Goal: Task Accomplishment & Management: Complete application form

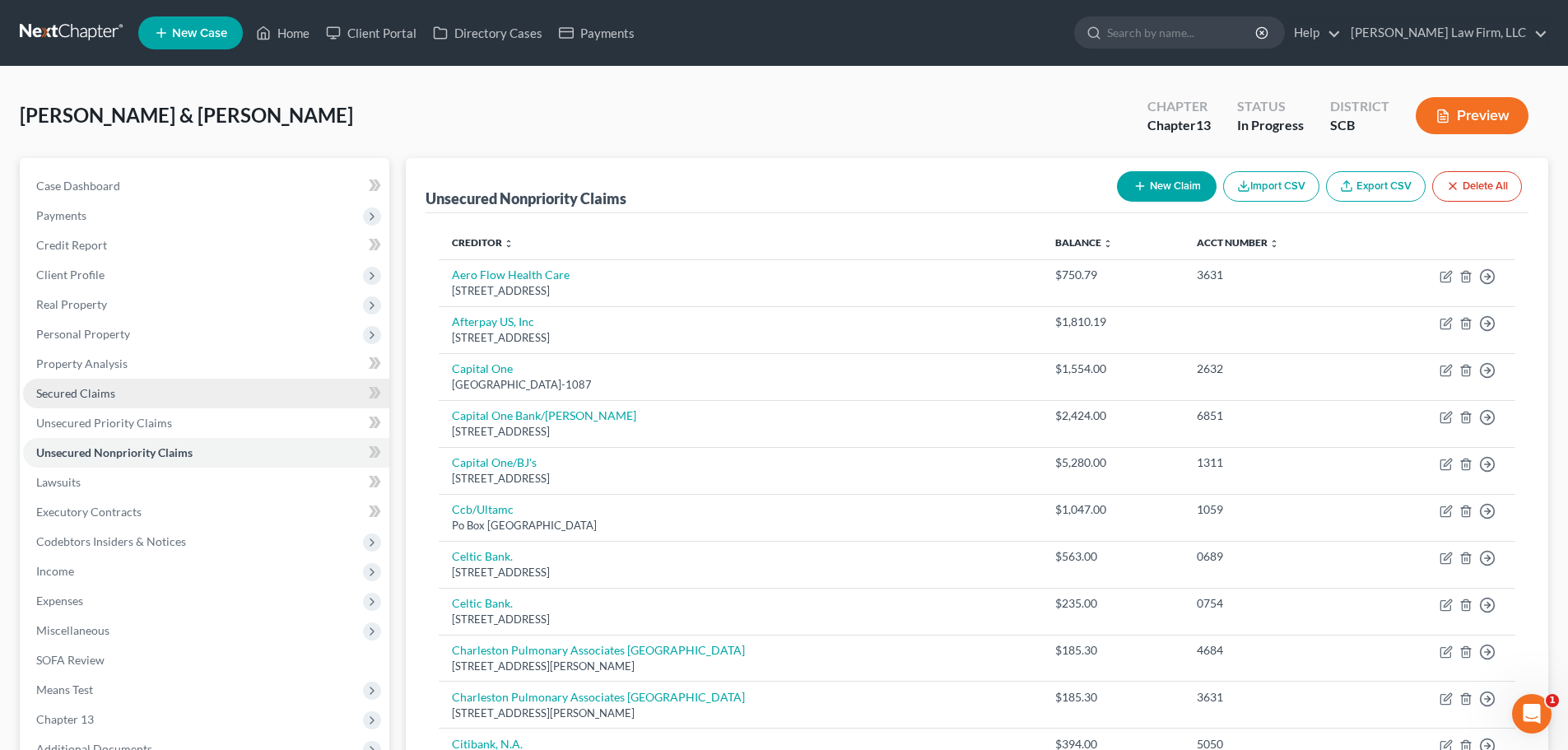
click at [103, 402] on link "Secured Claims" at bounding box center [206, 393] width 366 height 30
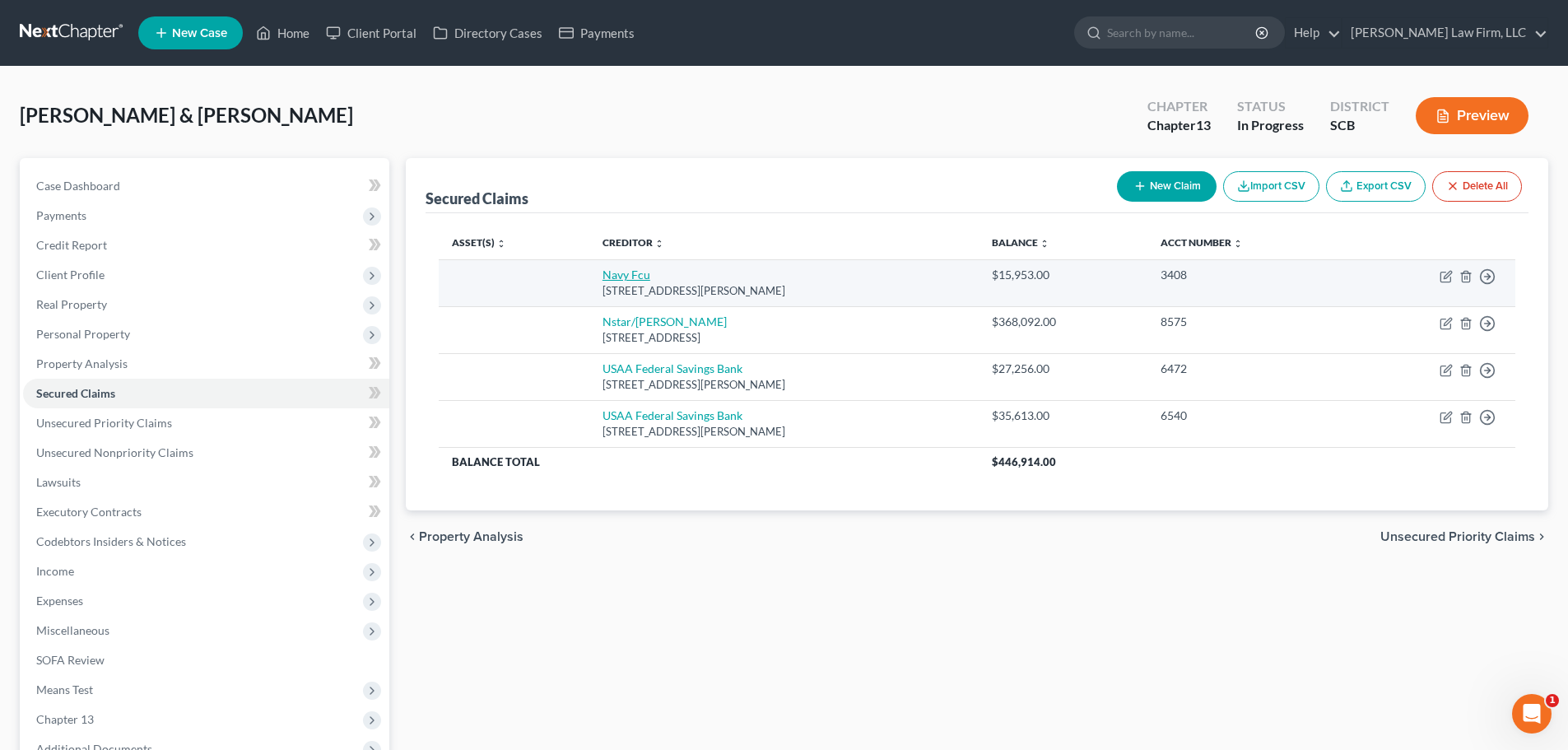
click at [627, 272] on link "Navy Fcu" at bounding box center [627, 274] width 48 height 14
select select "48"
select select "0"
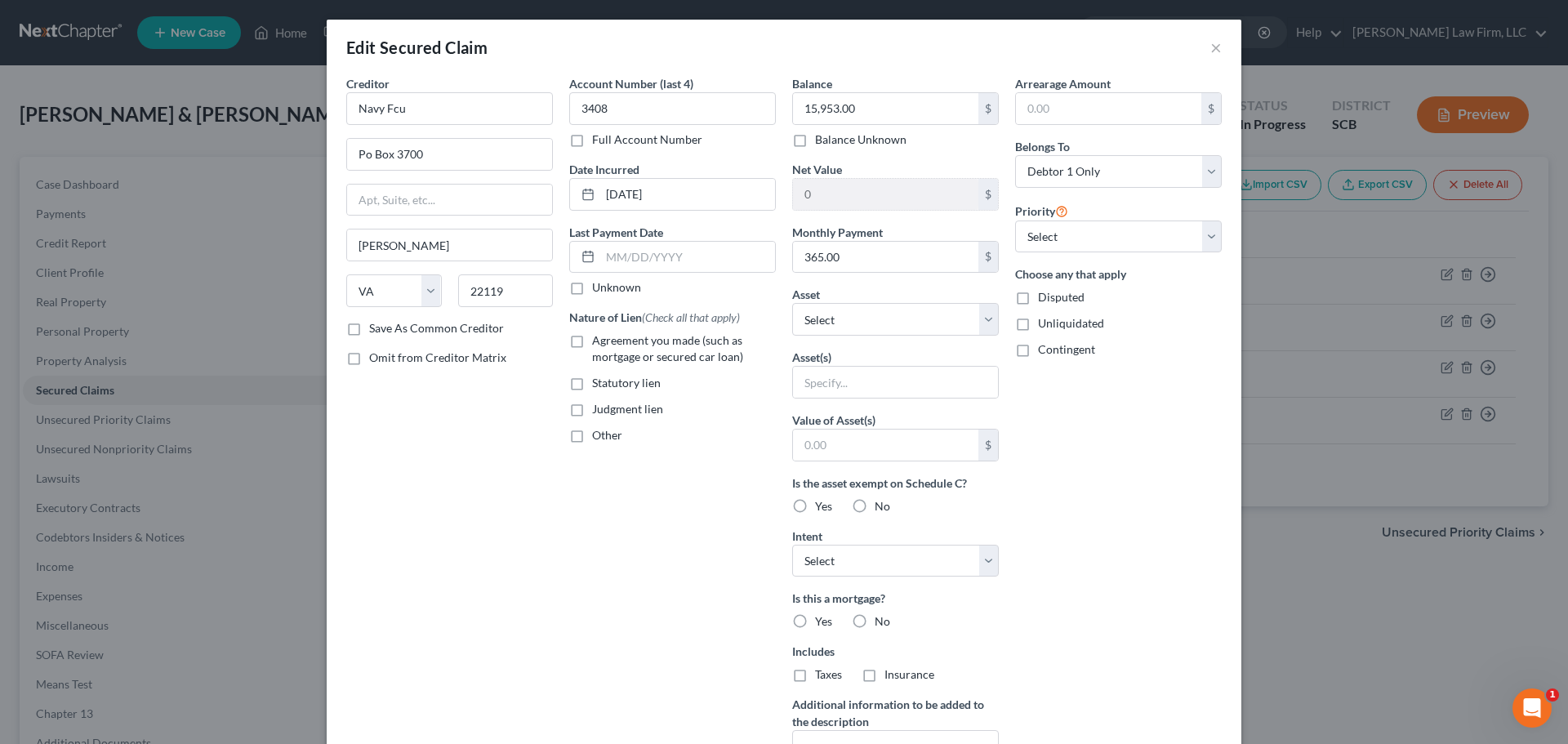
click at [523, 131] on div "Creditor * Navy Fcu Po Box [GEOGRAPHIC_DATA][PERSON_NAME] [US_STATE] AK AR AZ C…" at bounding box center [449, 198] width 207 height 245
click at [511, 96] on input "Navy Fcu" at bounding box center [449, 108] width 207 height 33
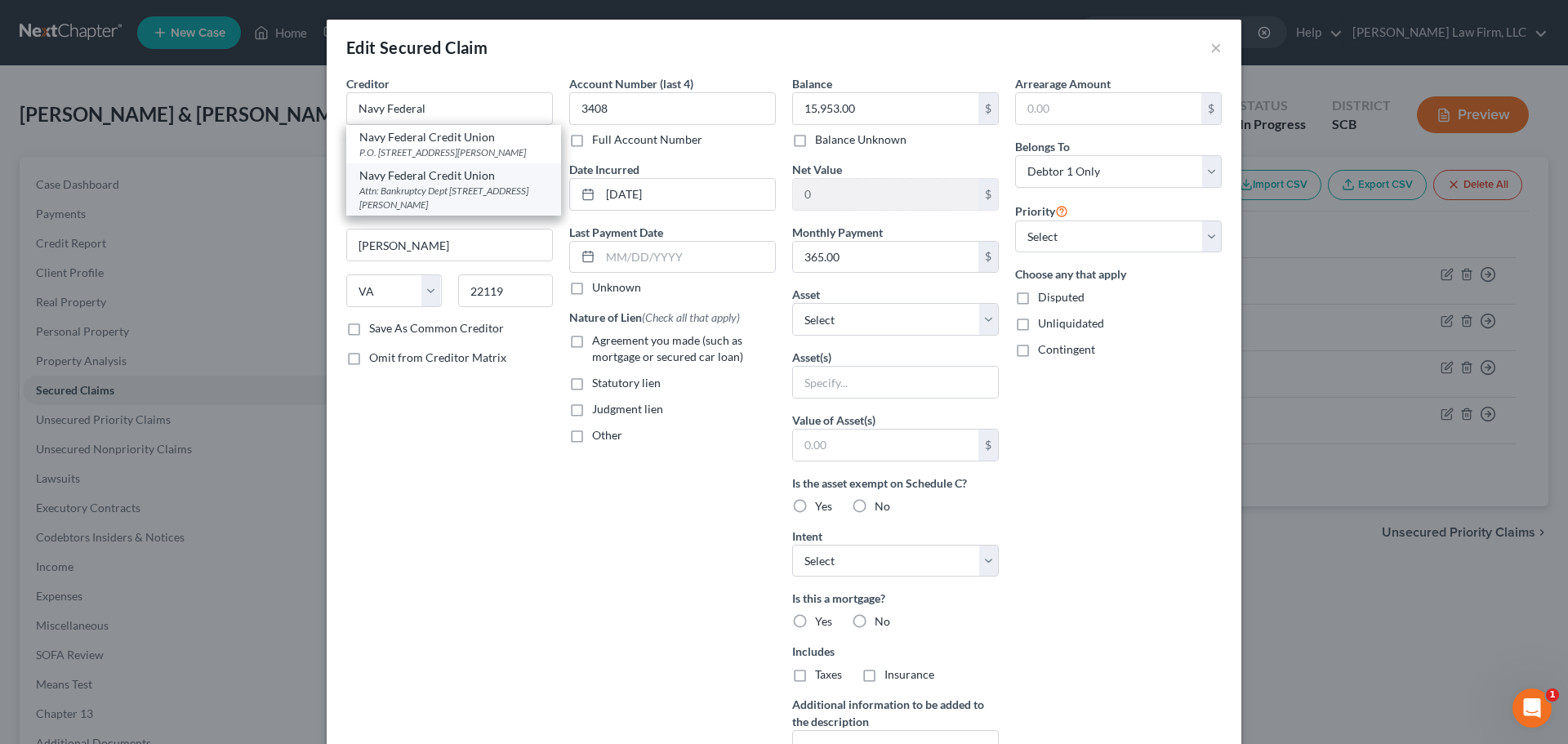
click at [507, 198] on div "Attn: Bankruptcy Dept [STREET_ADDRESS][PERSON_NAME]" at bounding box center [453, 198] width 188 height 28
type input "Navy Federal Credit Union"
type input "Attn: Bankruptcy Dept"
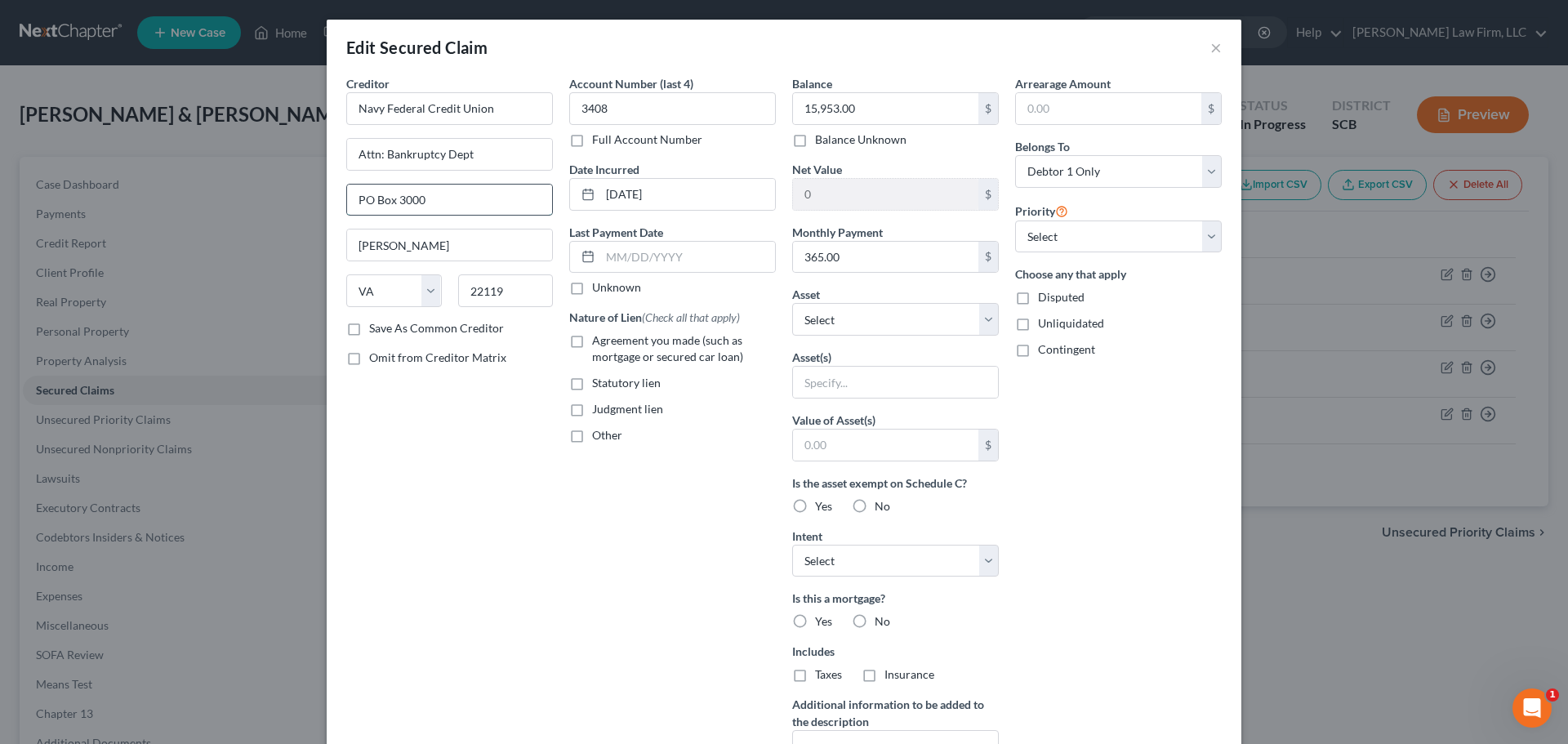
click at [472, 193] on input "PO Box 3000" at bounding box center [449, 200] width 205 height 31
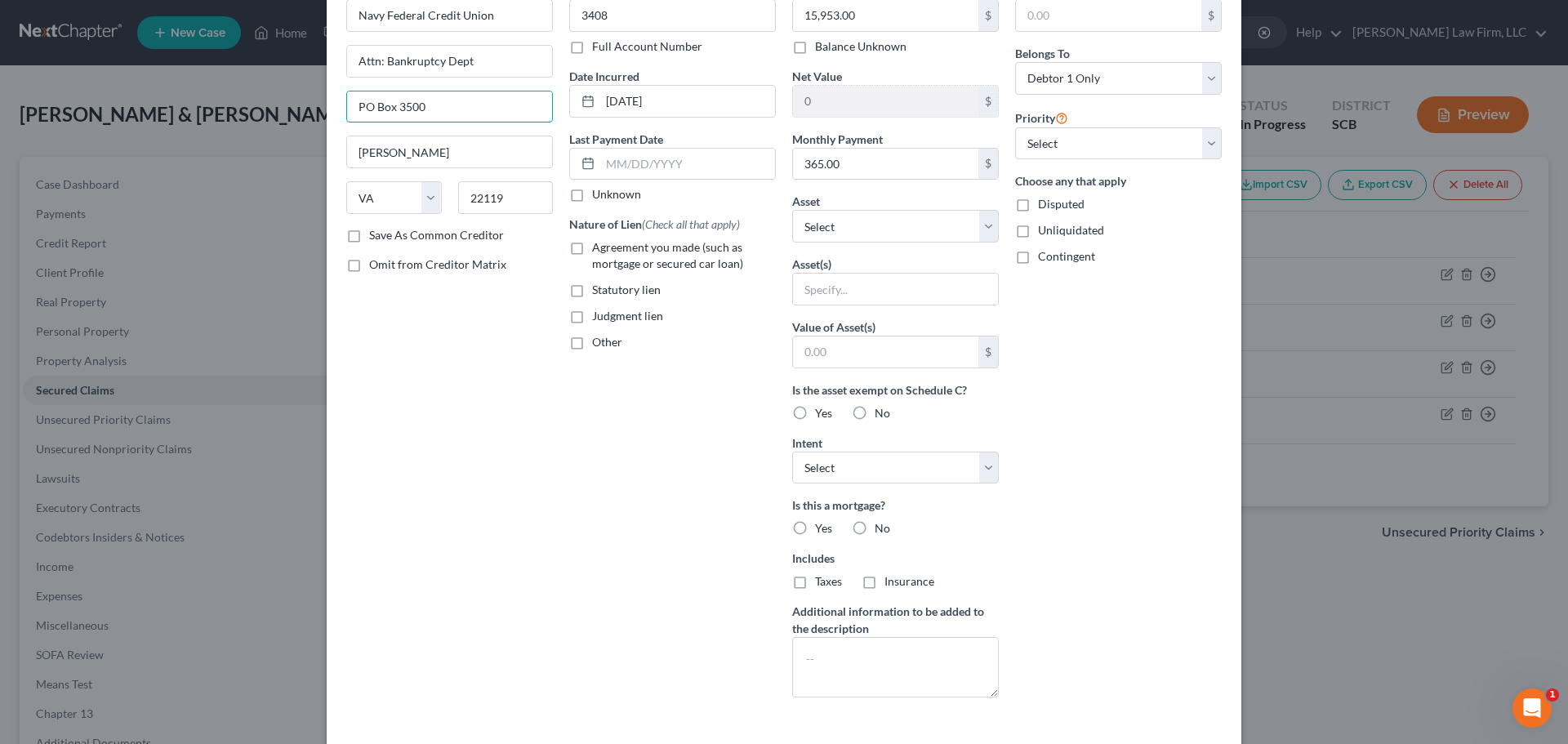
scroll to position [210, 0]
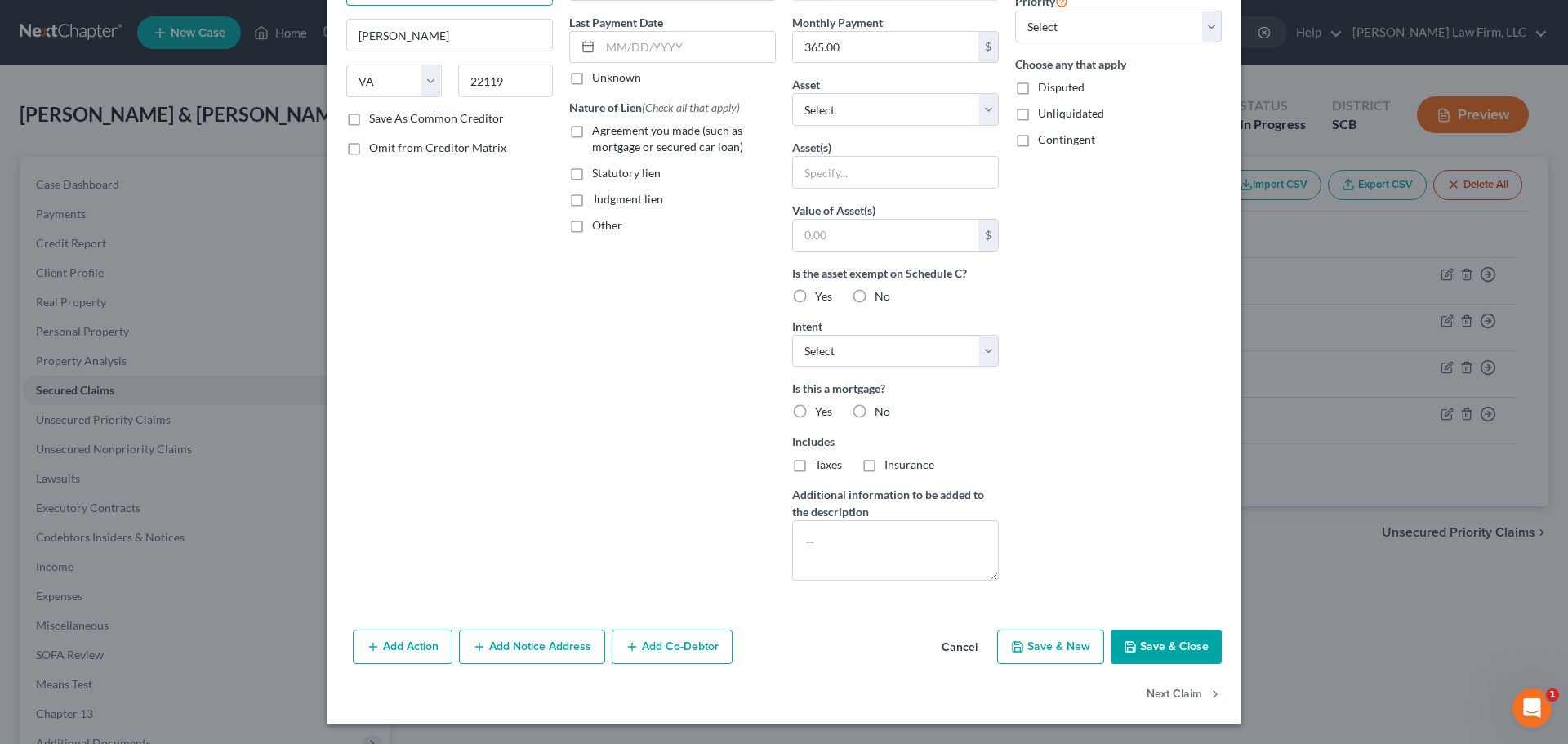
type input "PO Box 3500"
click at [1128, 635] on button "Save & Close" at bounding box center [1166, 647] width 111 height 35
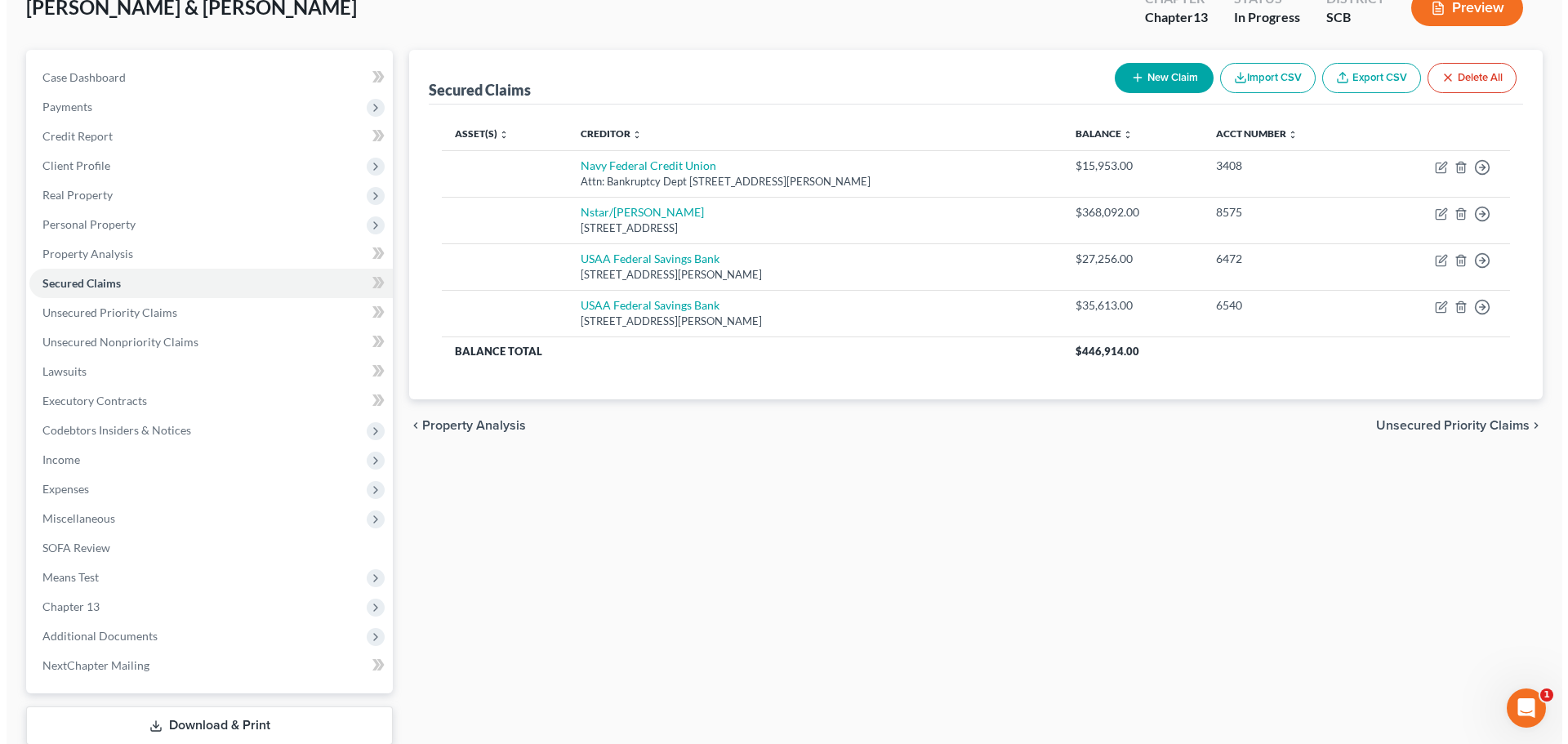
scroll to position [0, 0]
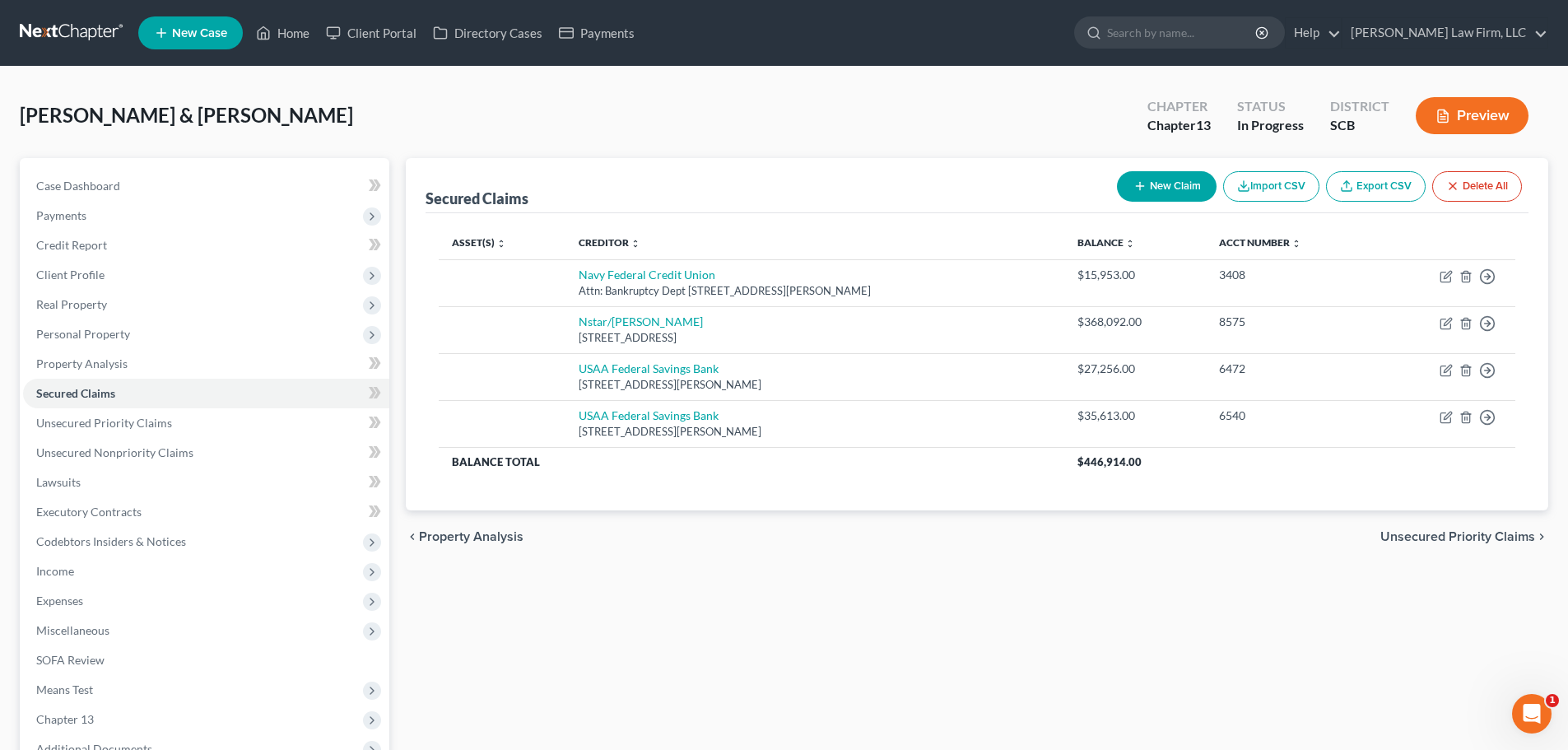
click at [1156, 531] on div "chevron_left Property Analysis Unsecured Priority Claims chevron_right" at bounding box center [977, 537] width 1142 height 53
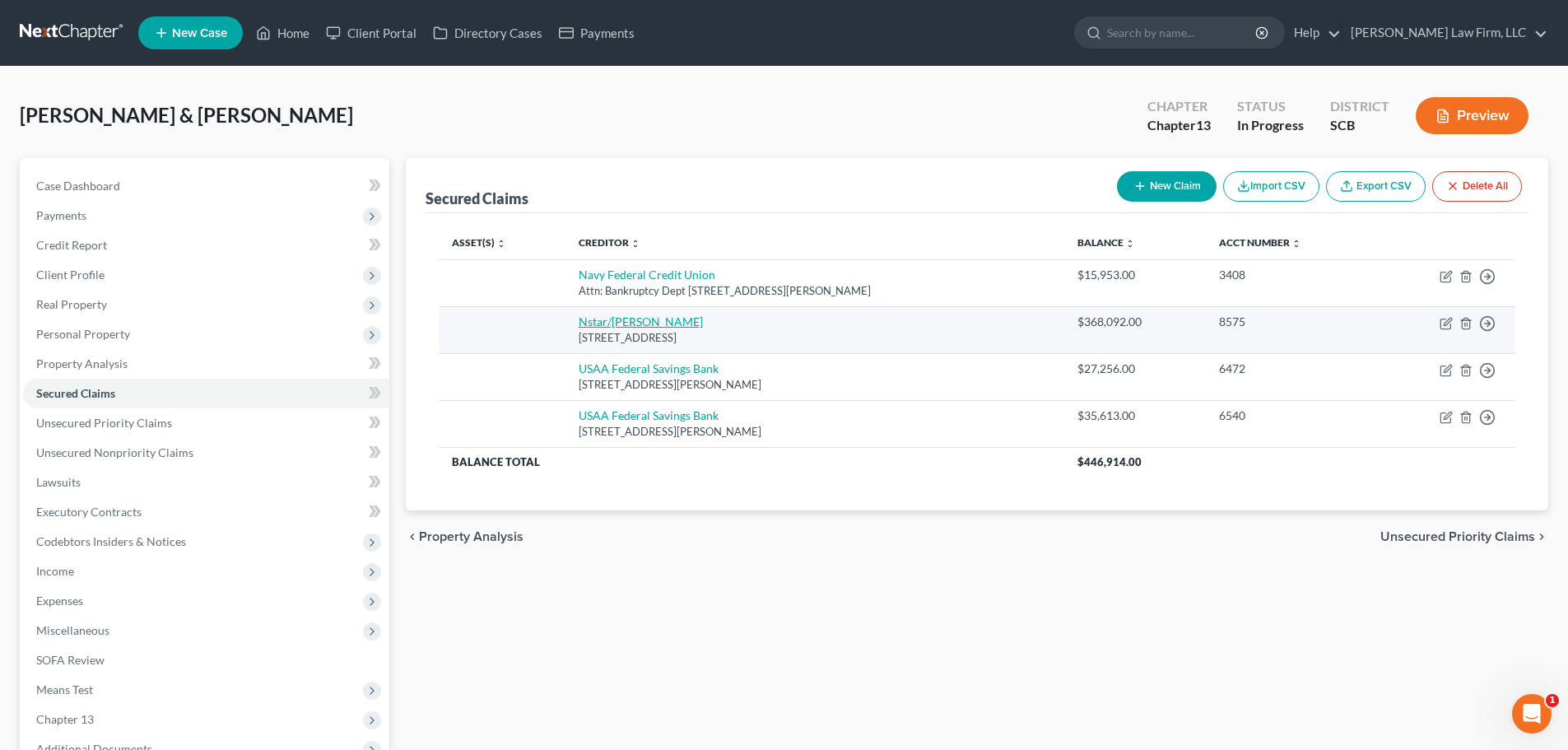
click at [632, 323] on link "Nstar/[PERSON_NAME]" at bounding box center [641, 321] width 124 height 14
select select "45"
select select "0"
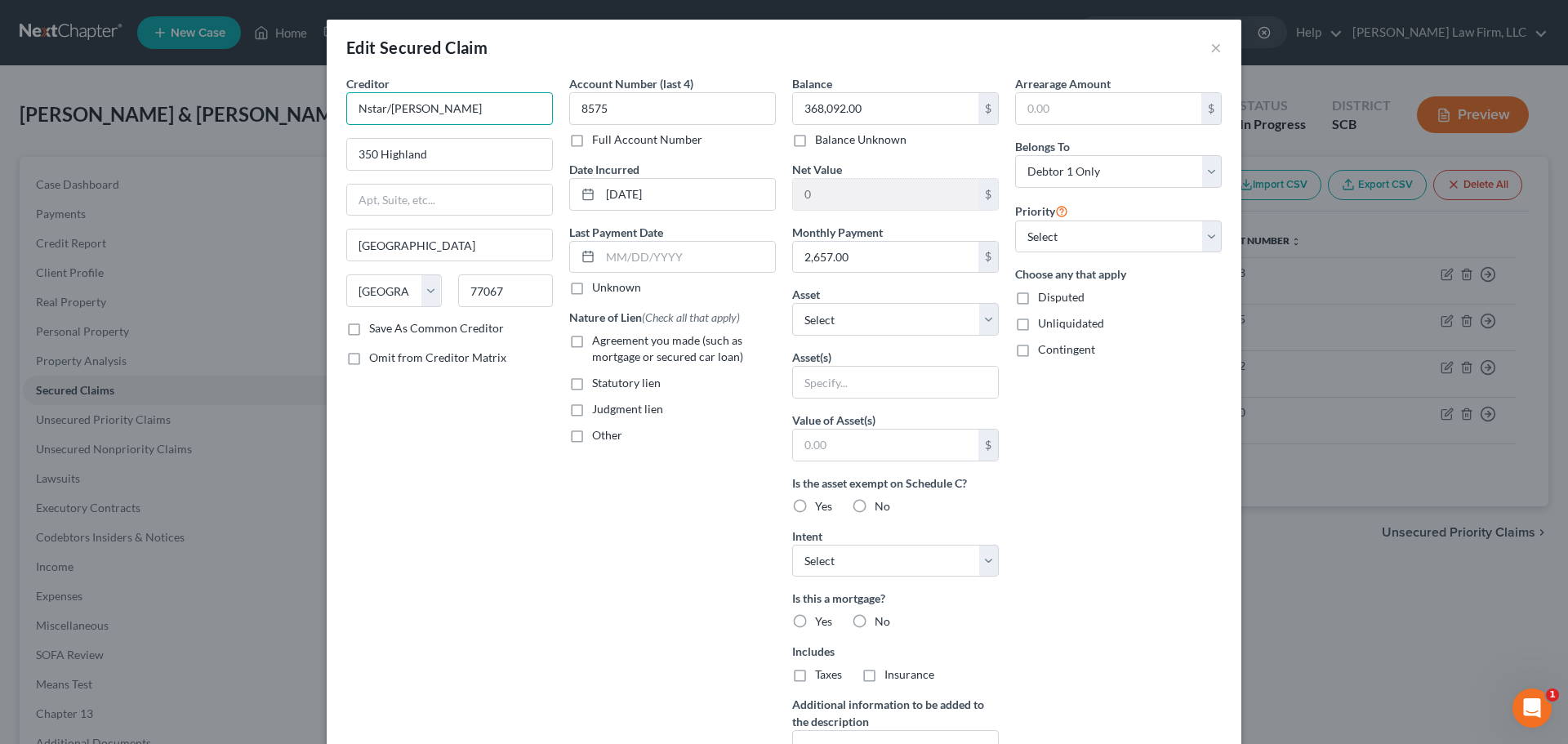
click at [475, 111] on input "Nstar/[PERSON_NAME]" at bounding box center [449, 108] width 207 height 33
type input "N"
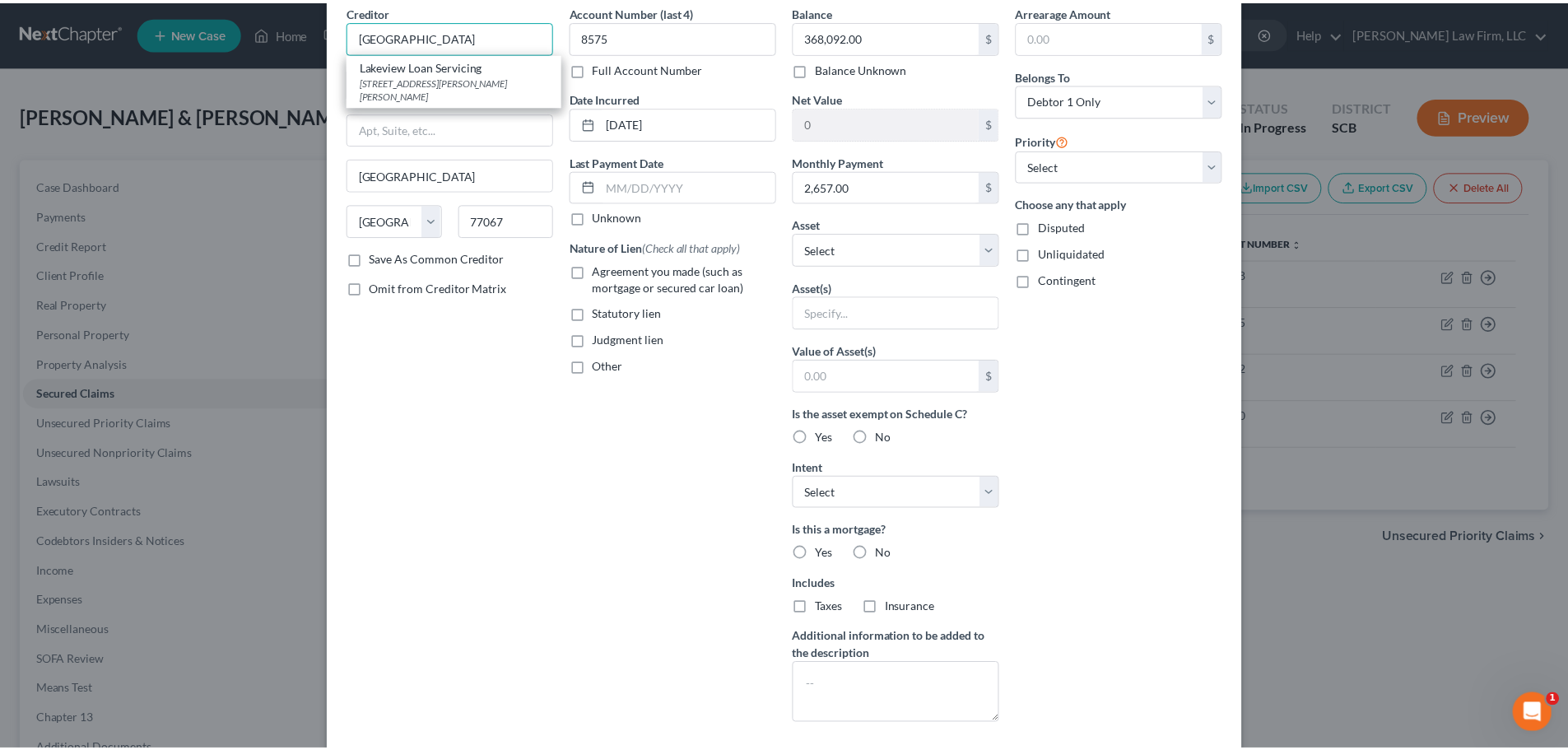
scroll to position [212, 0]
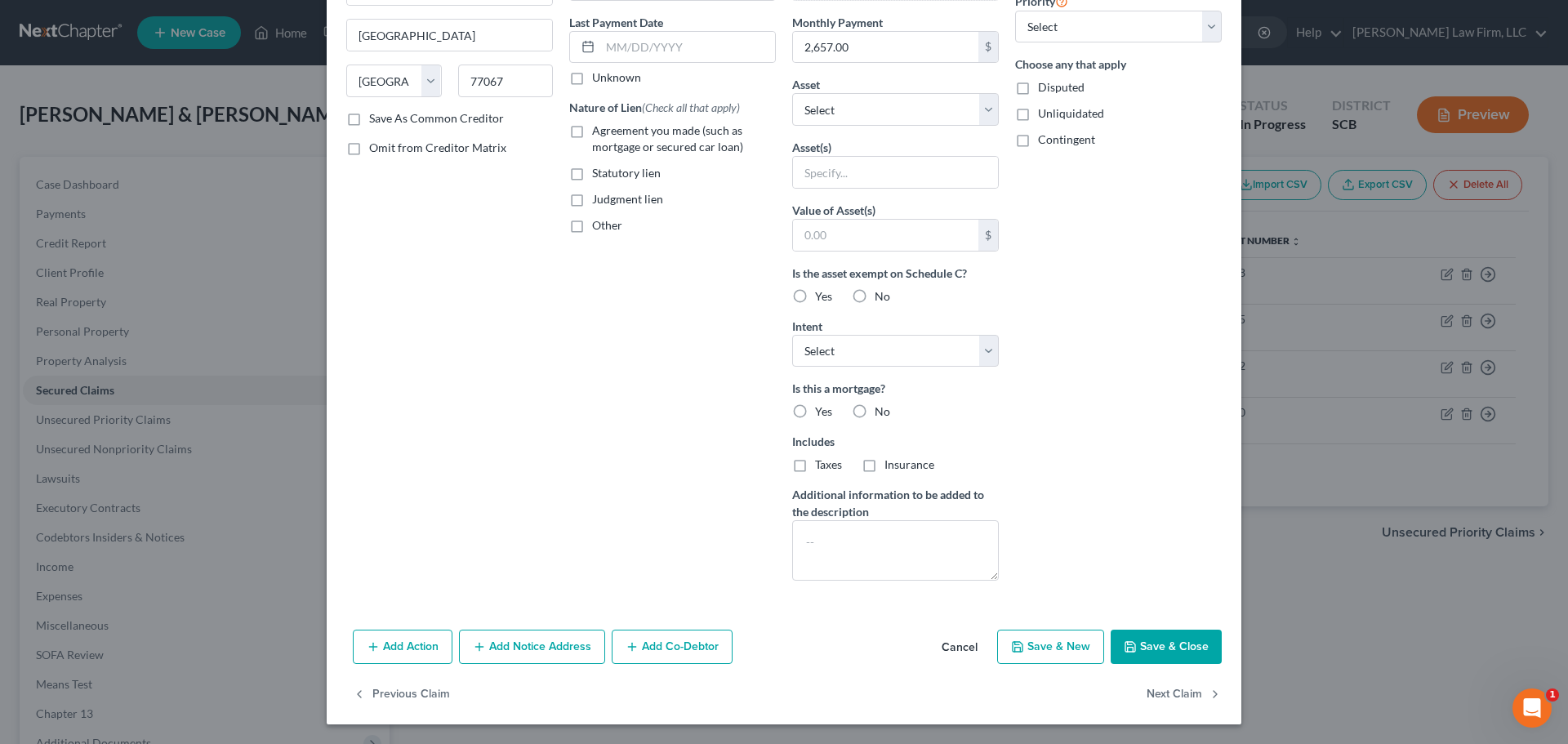
type input "[GEOGRAPHIC_DATA]"
click at [971, 650] on button "Cancel" at bounding box center [958, 647] width 62 height 33
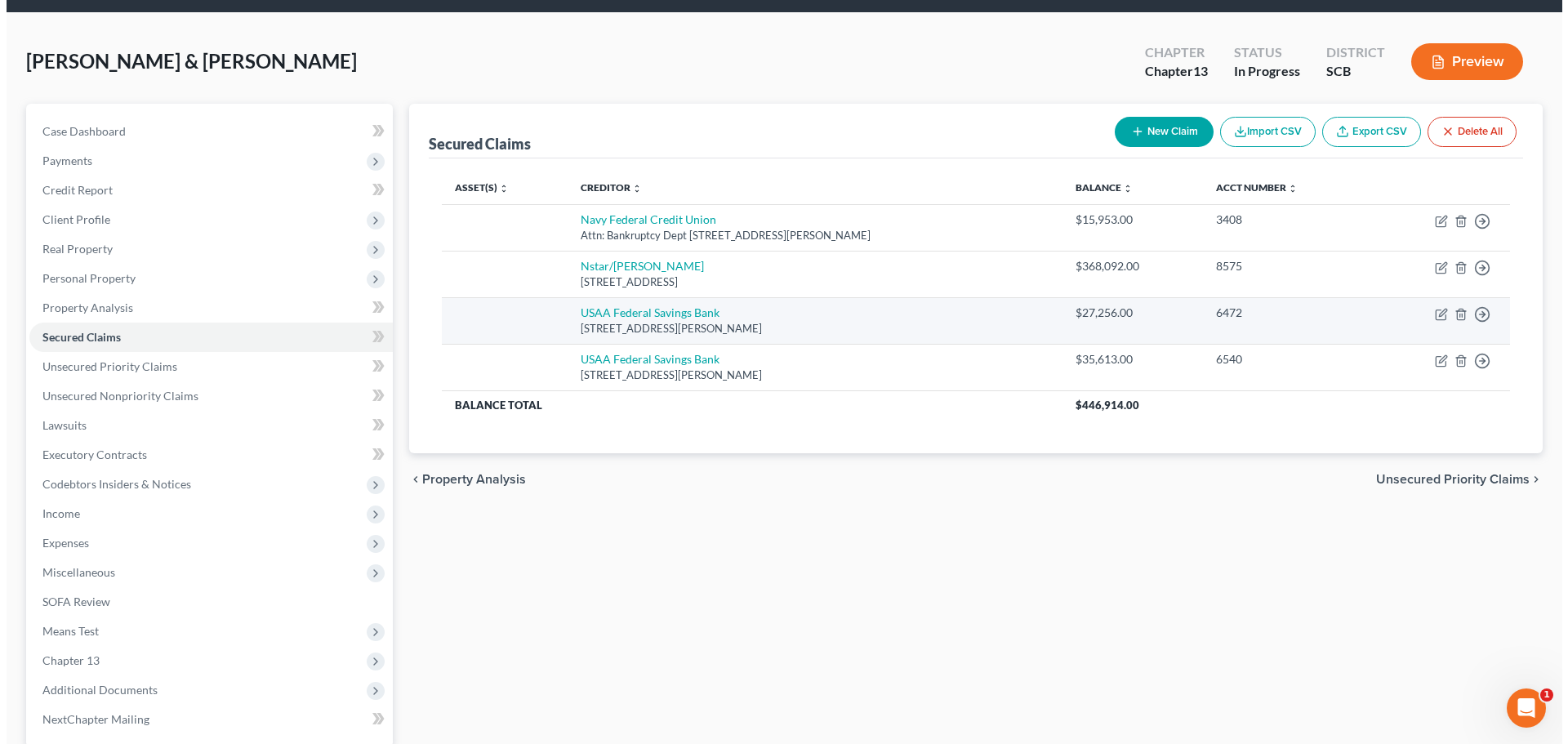
scroll to position [82, 0]
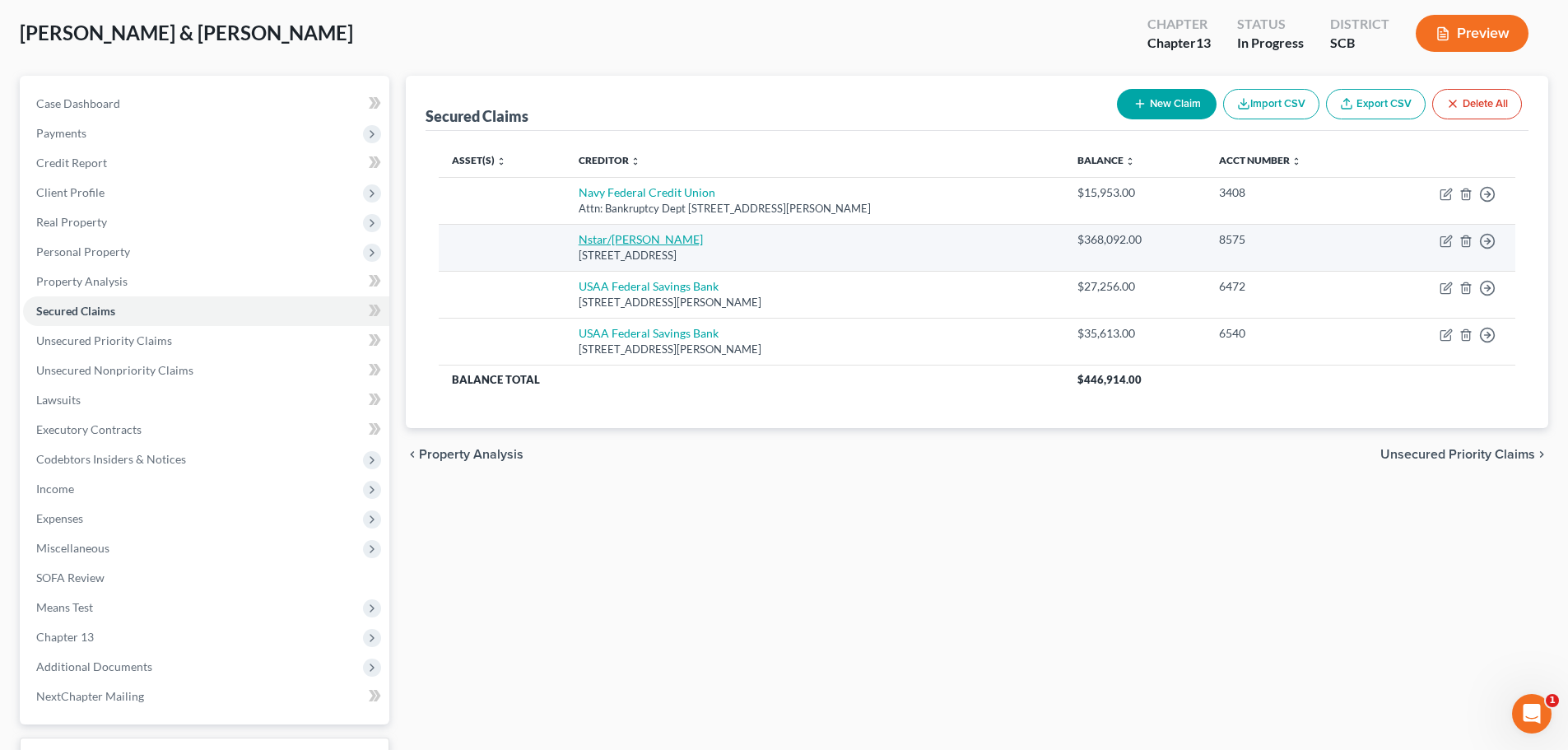
click at [636, 243] on link "Nstar/[PERSON_NAME]" at bounding box center [641, 239] width 124 height 14
select select "45"
select select "0"
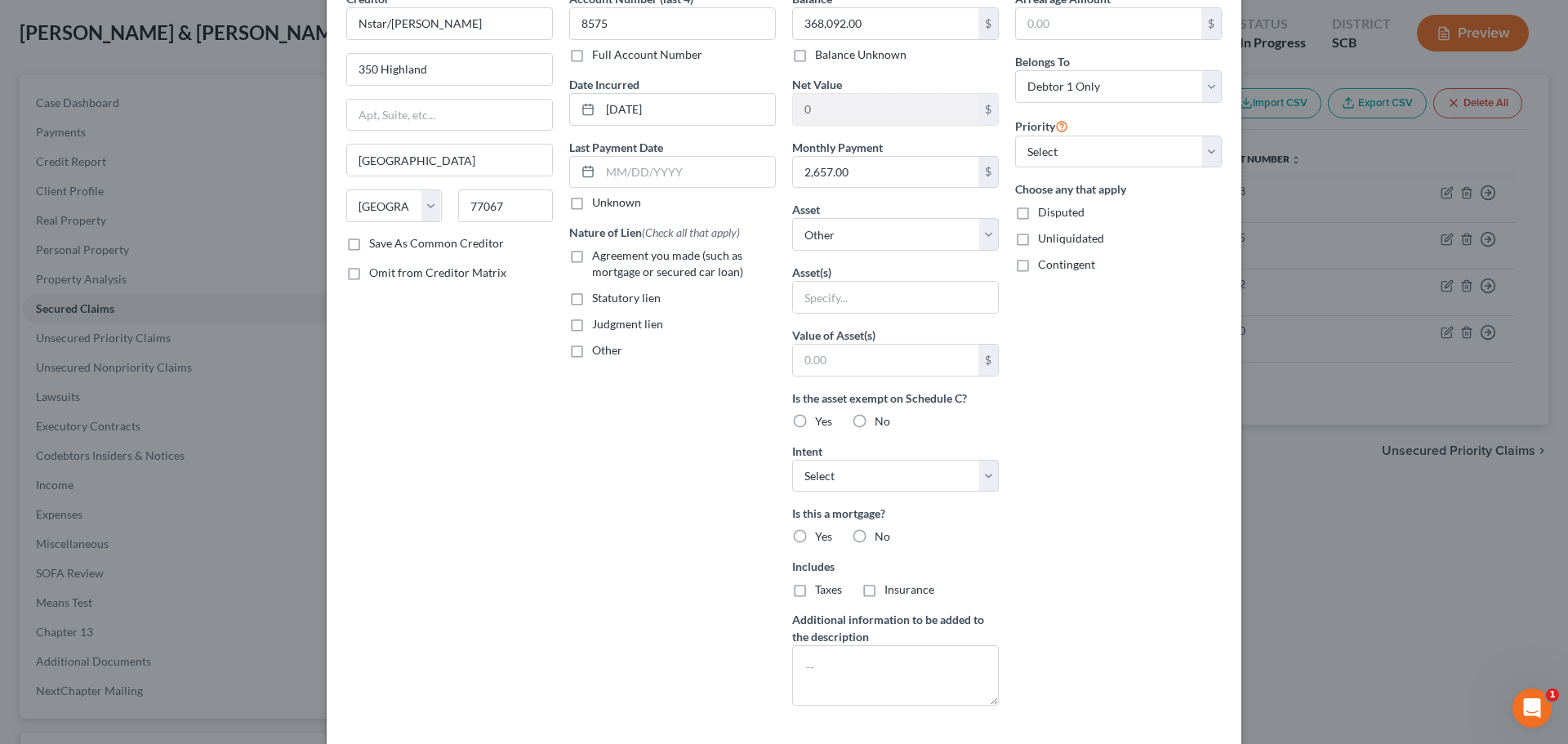
scroll to position [0, 0]
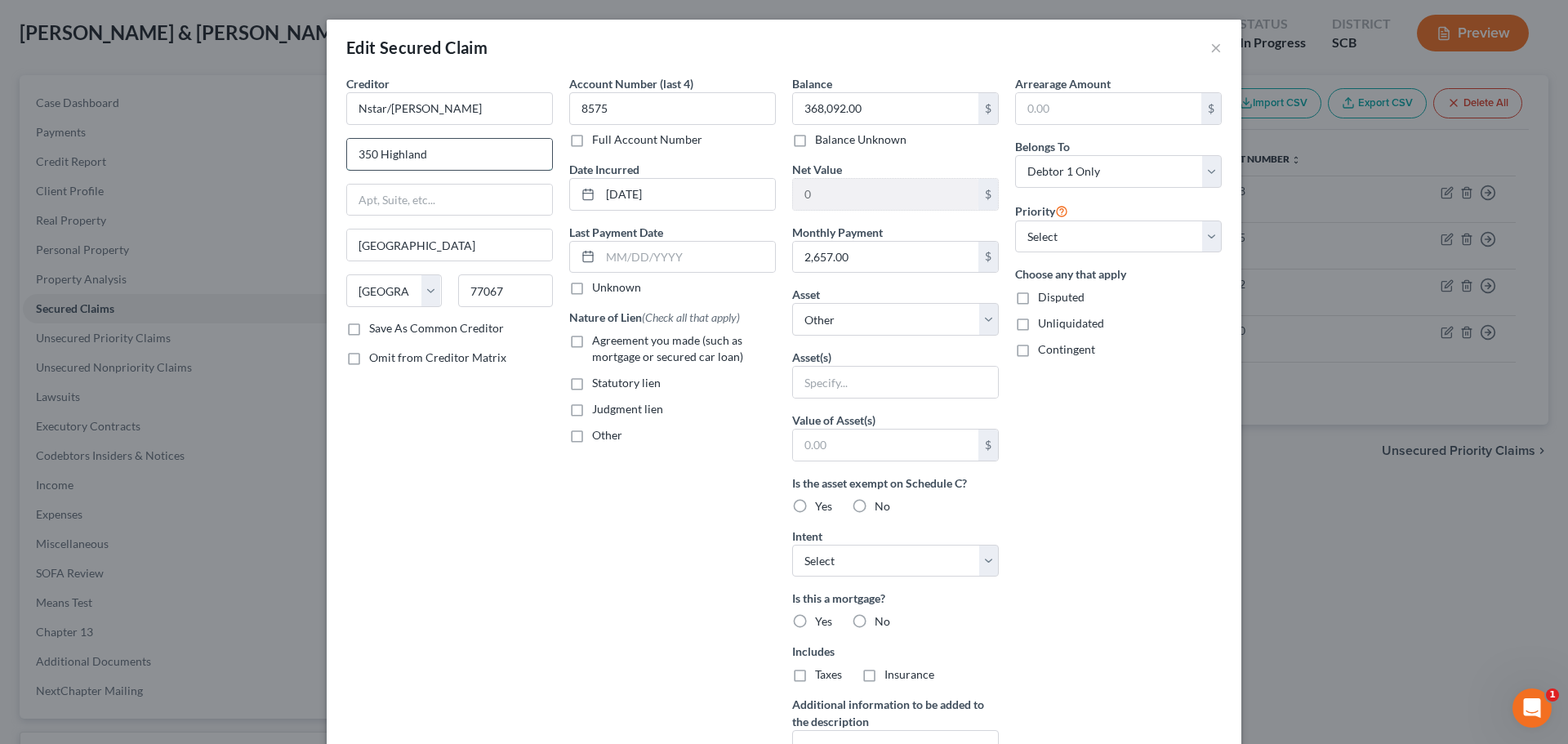
click at [489, 168] on input "350 Highland" at bounding box center [449, 154] width 205 height 31
type input "3"
type input "PO Box 60516"
click at [521, 299] on input "77067" at bounding box center [505, 291] width 95 height 33
type input "7"
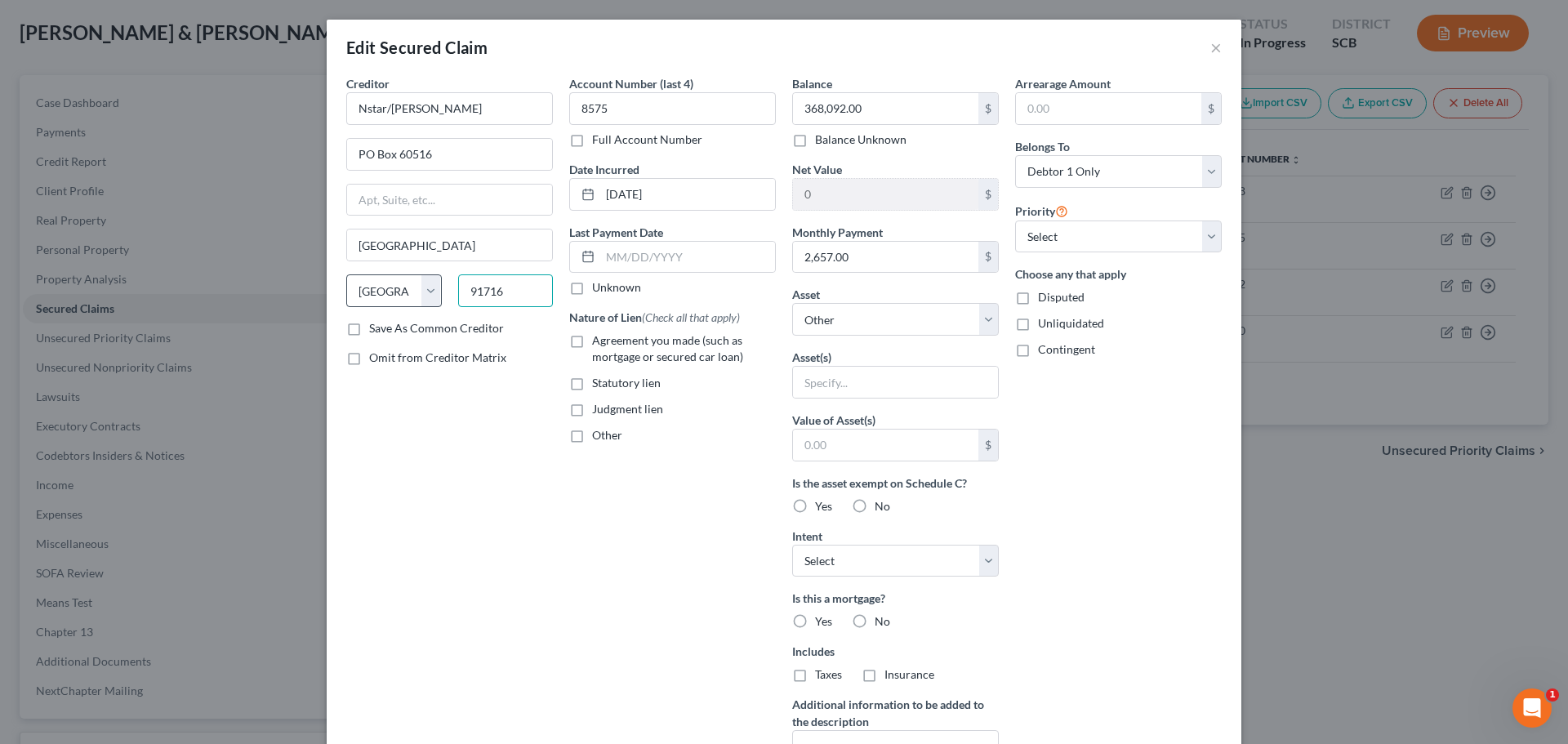
type input "91716"
click at [399, 297] on select "State [US_STATE] AK AR AZ CA CO CT DE DC [GEOGRAPHIC_DATA] [GEOGRAPHIC_DATA] GU…" at bounding box center [393, 291] width 95 height 33
type input "City Of Industry"
select select "4"
click at [592, 391] on label "Statutory lien" at bounding box center [626, 383] width 68 height 16
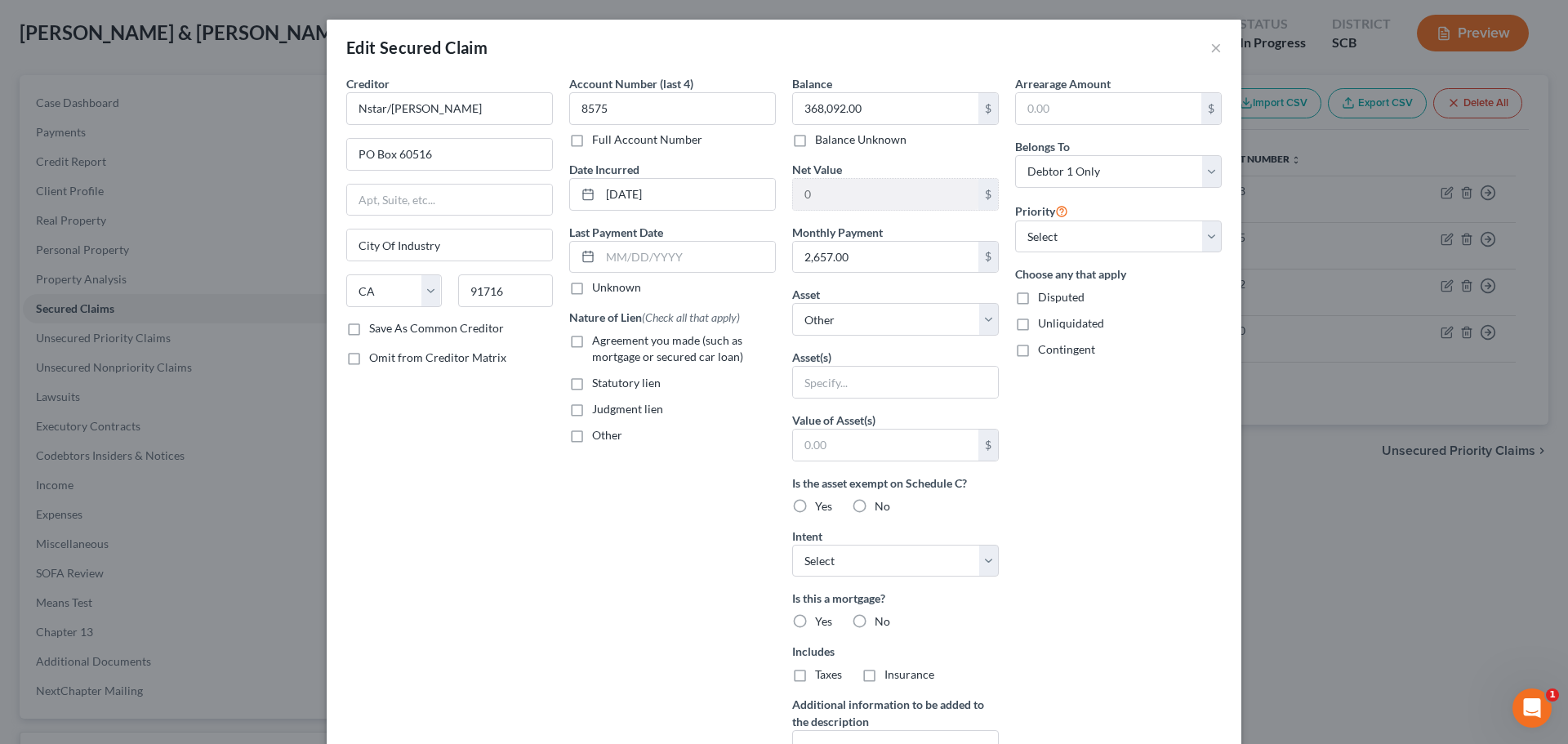
click at [599, 385] on input "Statutory lien" at bounding box center [604, 380] width 11 height 11
checkbox input "true"
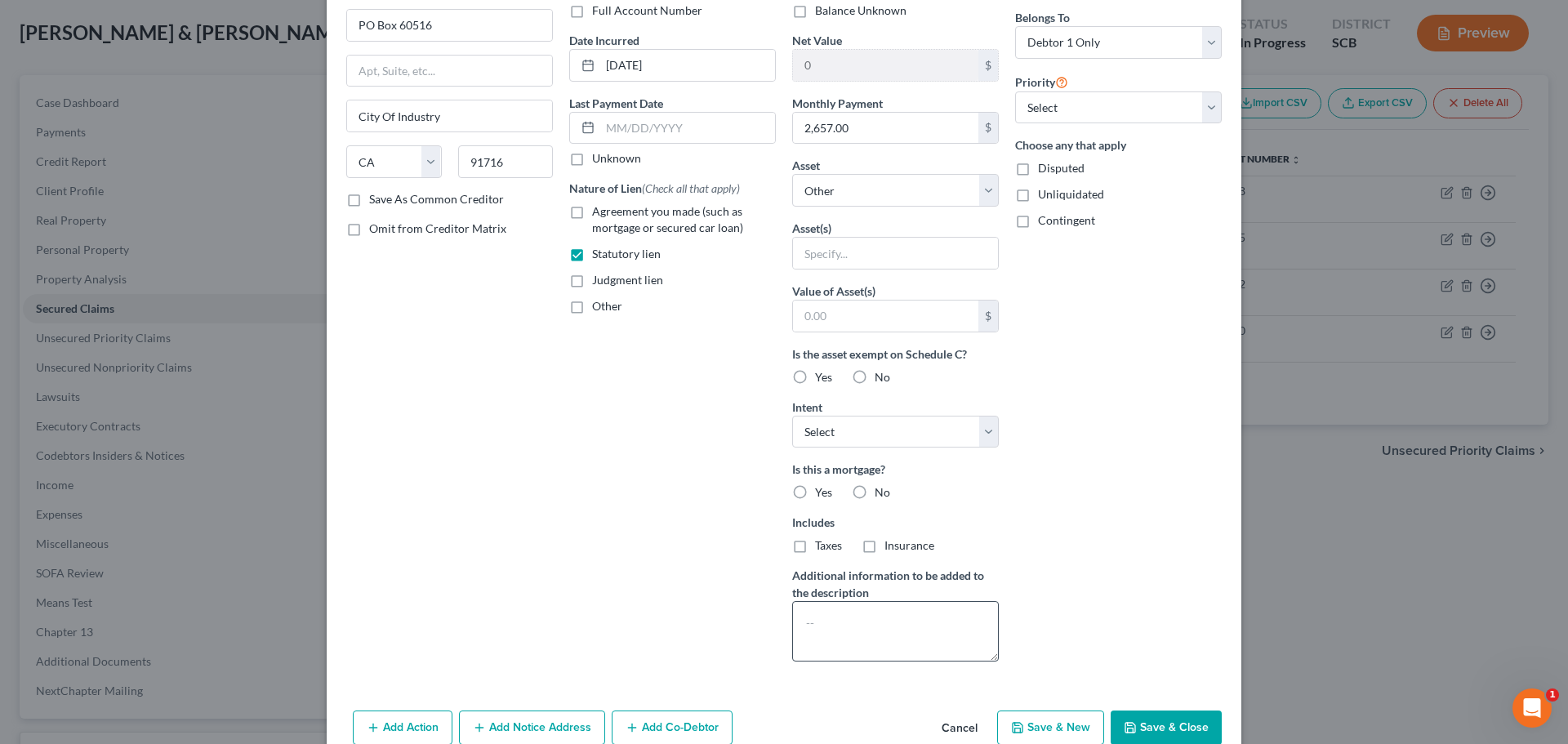
scroll to position [210, 0]
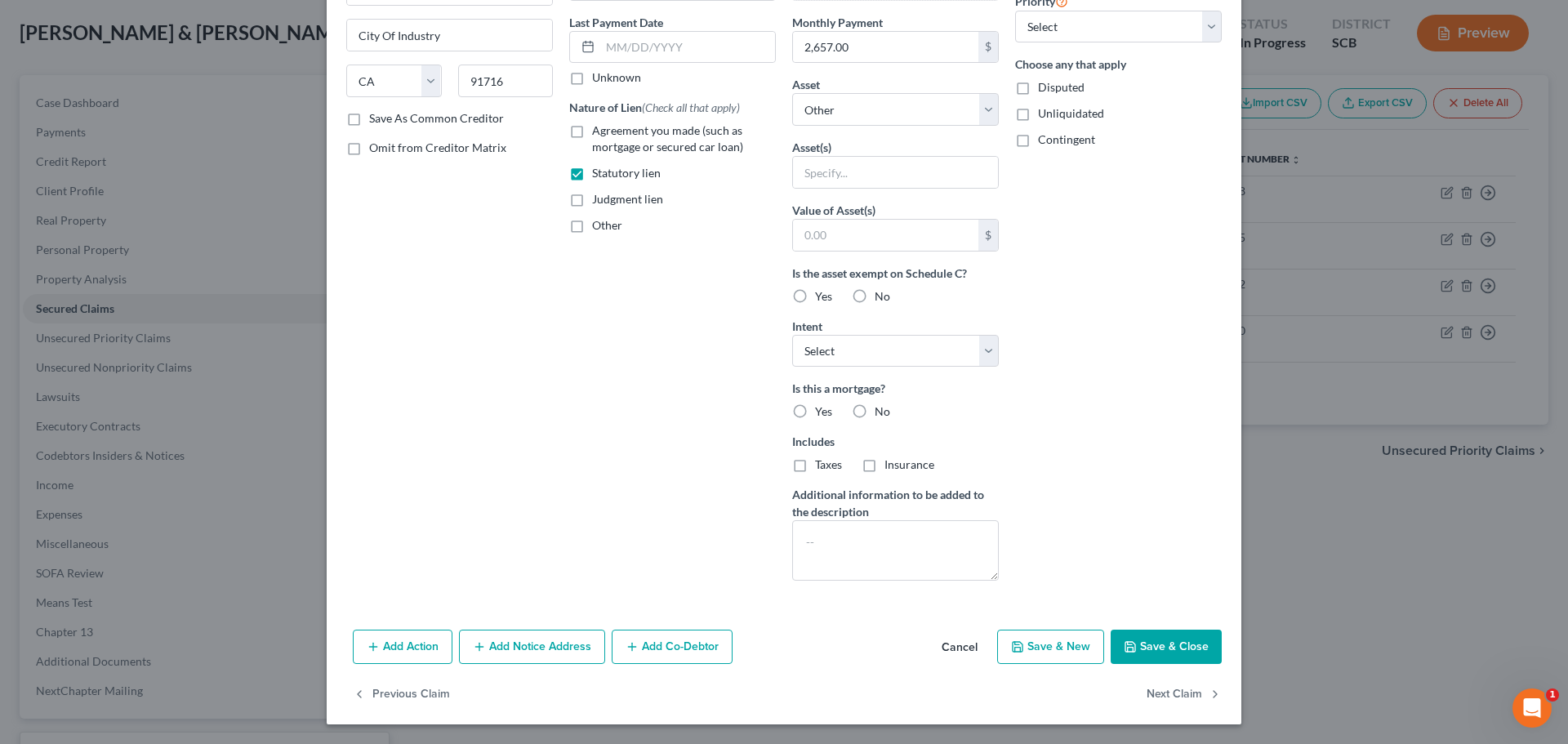
click at [1166, 641] on button "Save & Close" at bounding box center [1166, 647] width 111 height 35
select select
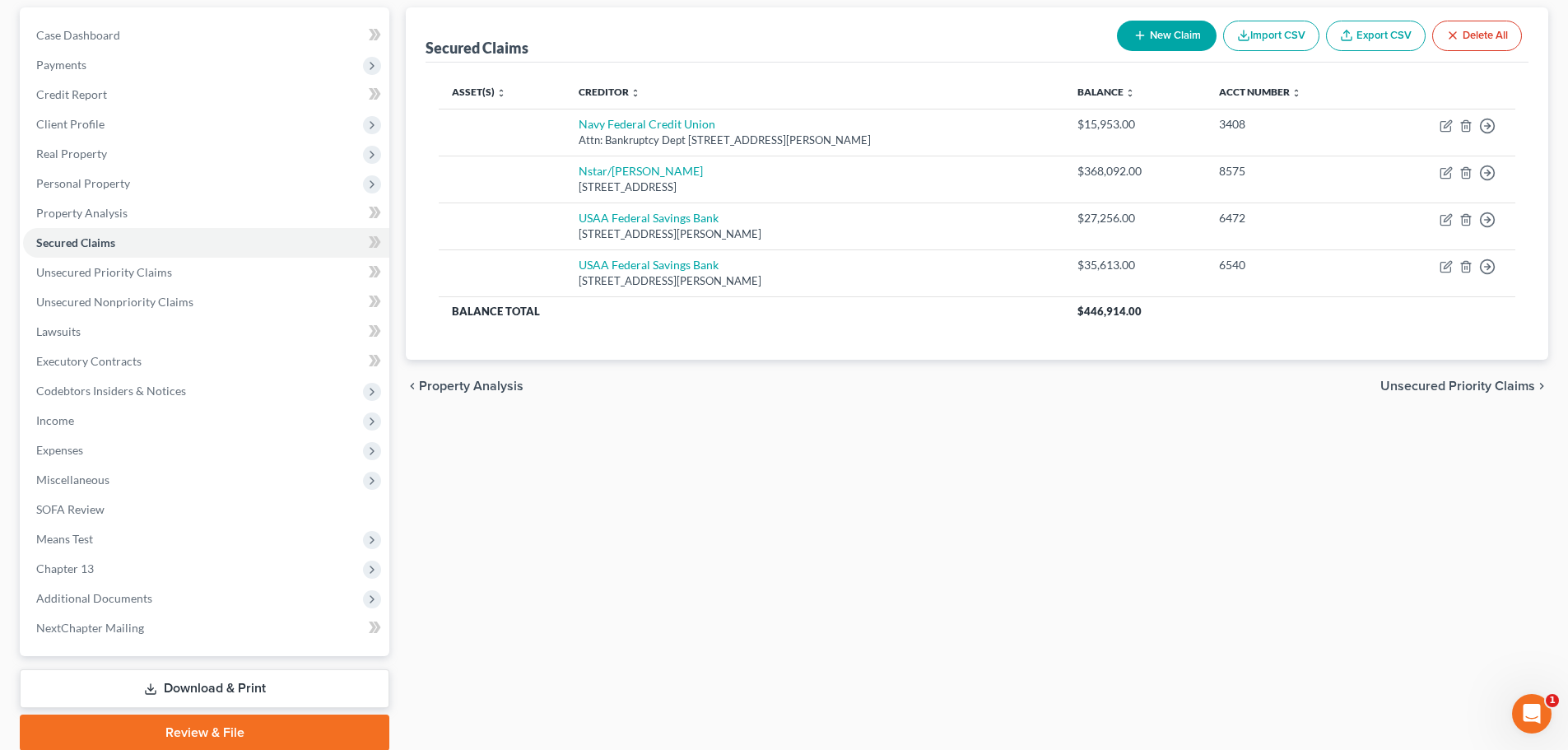
scroll to position [132, 0]
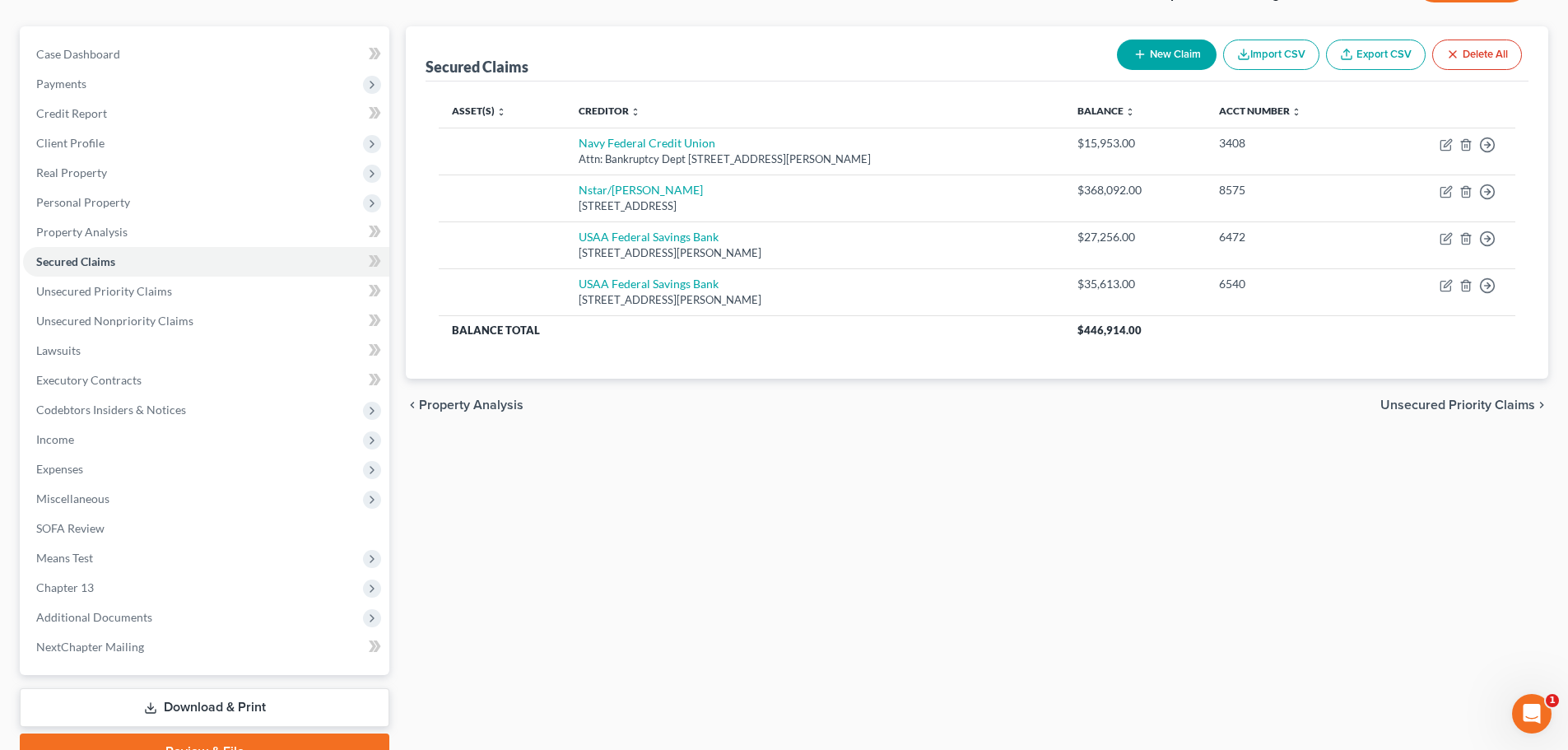
drag, startPoint x: 927, startPoint y: 503, endPoint x: 898, endPoint y: 518, distance: 32.6
click at [924, 505] on div "Secured Claims New Claim Import CSV Export CSV Delete All Asset(s) expand_more …" at bounding box center [977, 398] width 1159 height 743
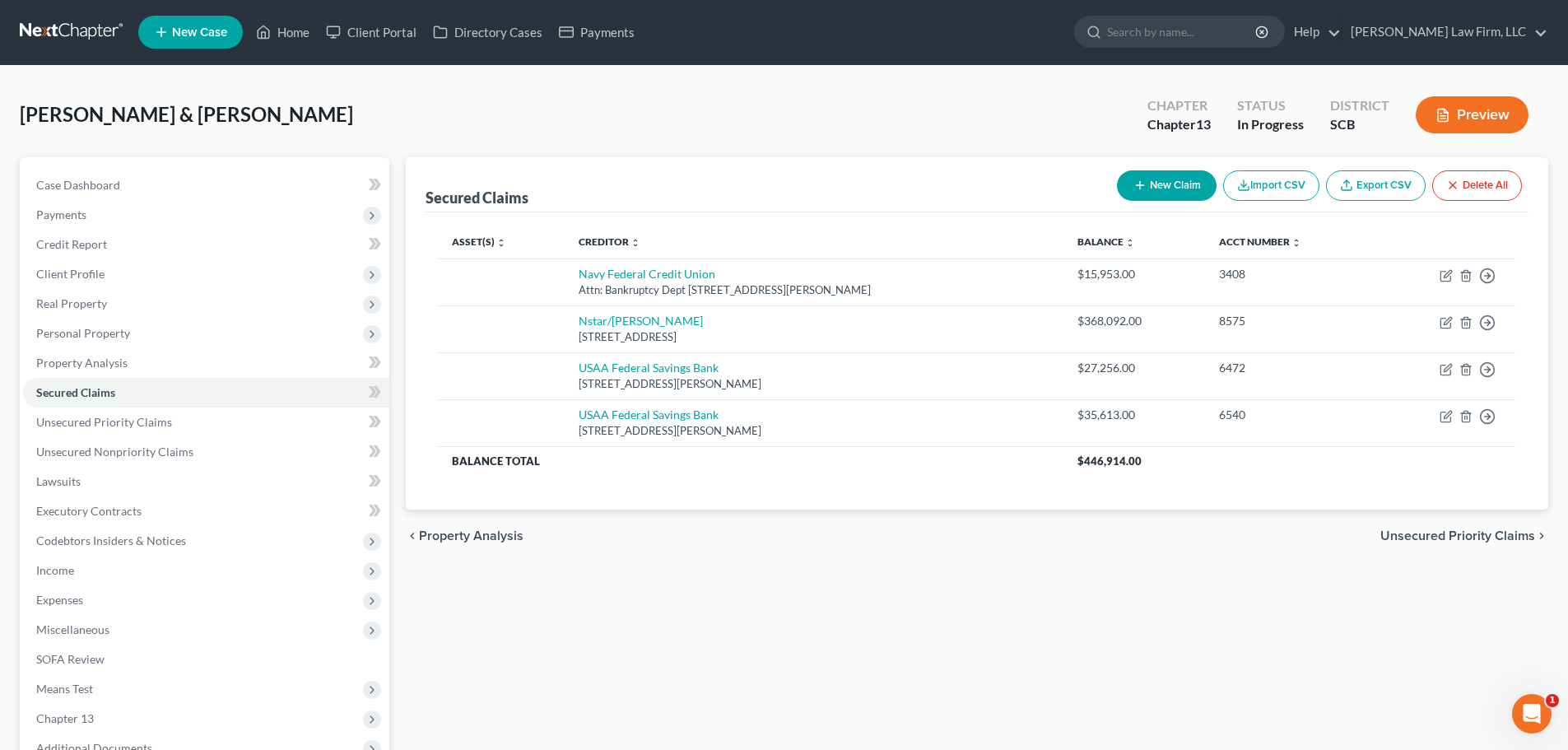
scroll to position [0, 0]
click at [140, 432] on link "Unsecured Priority Claims" at bounding box center [206, 423] width 366 height 30
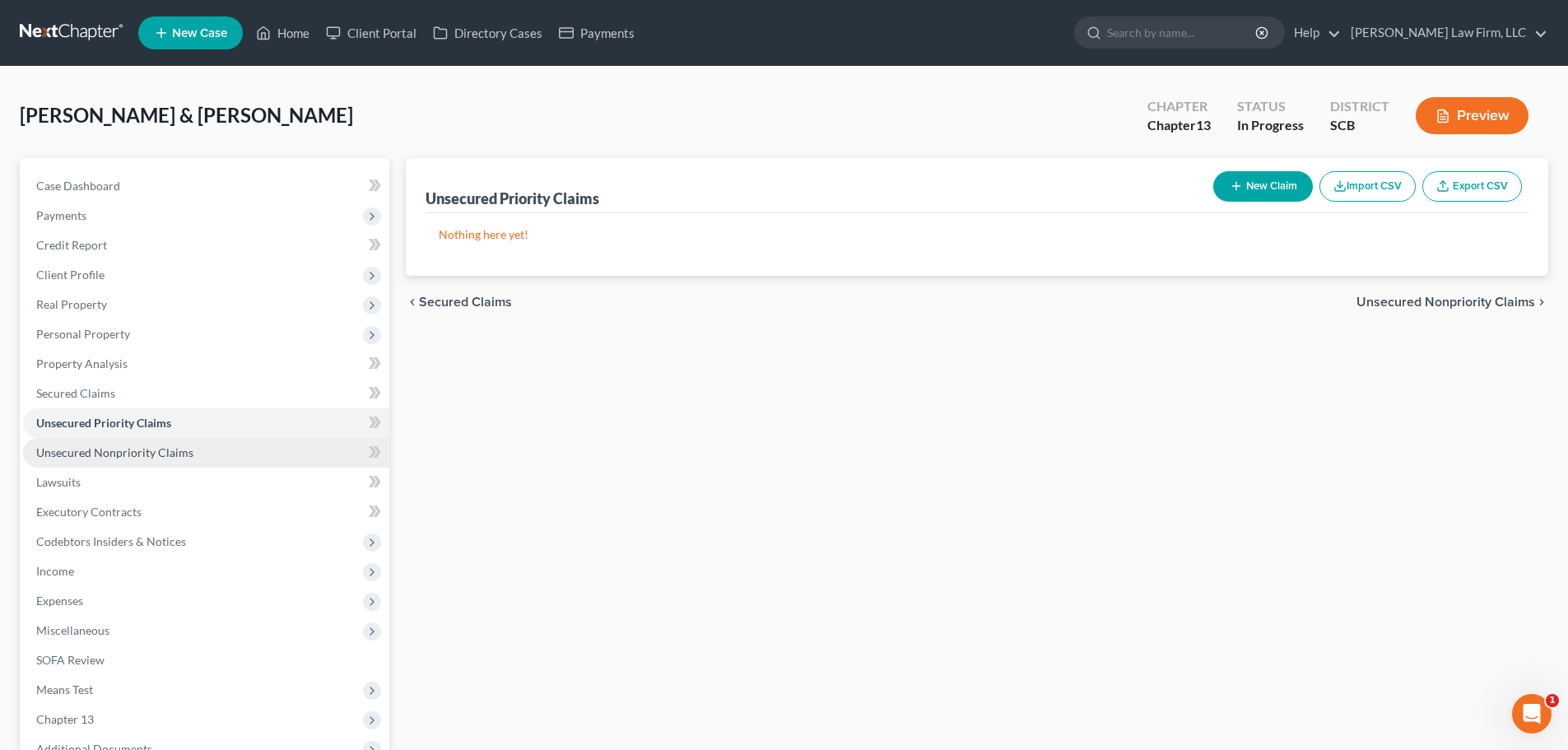
click at [140, 456] on span "Unsecured Nonpriority Claims" at bounding box center [115, 452] width 157 height 14
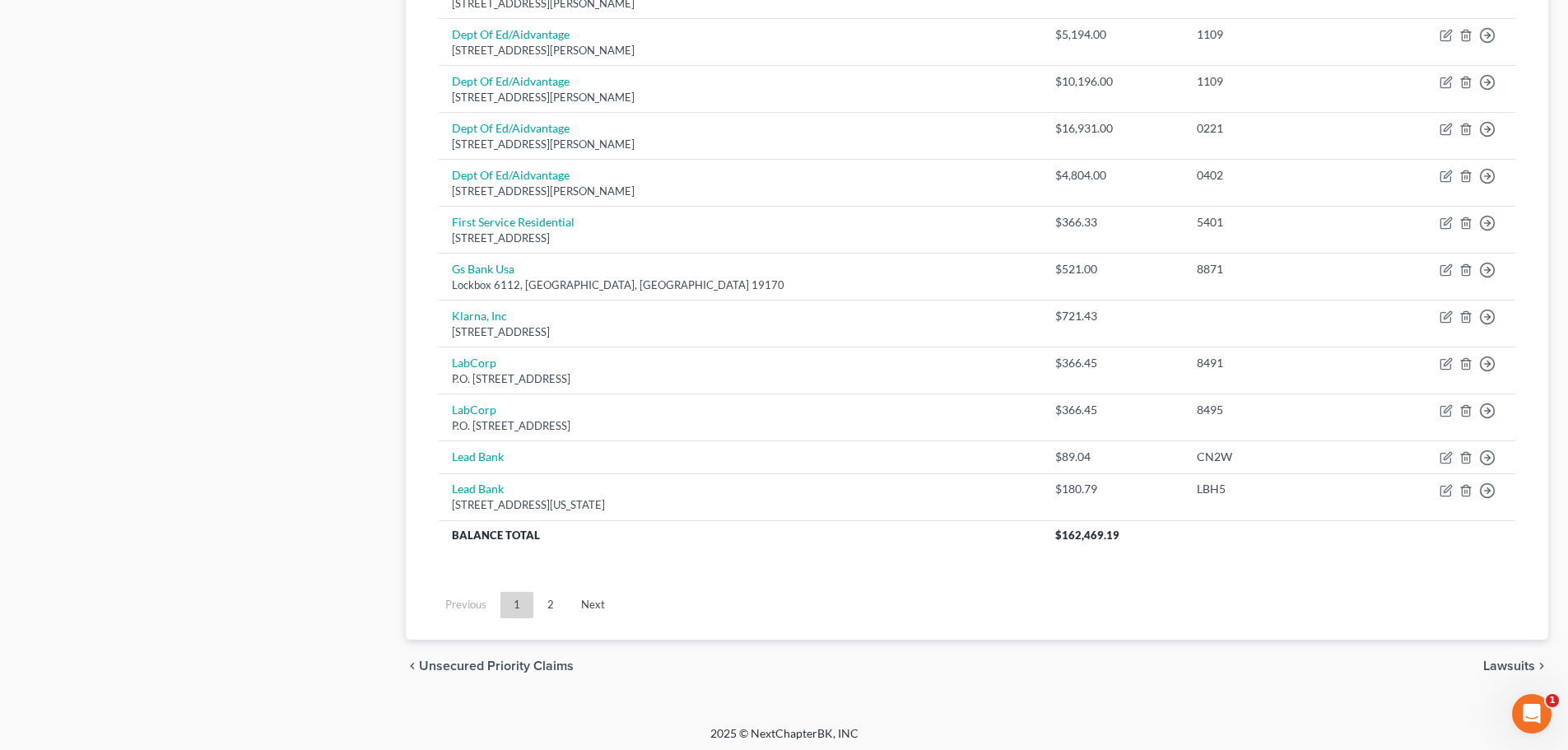
scroll to position [1136, 0]
